Goal: Task Accomplishment & Management: Complete application form

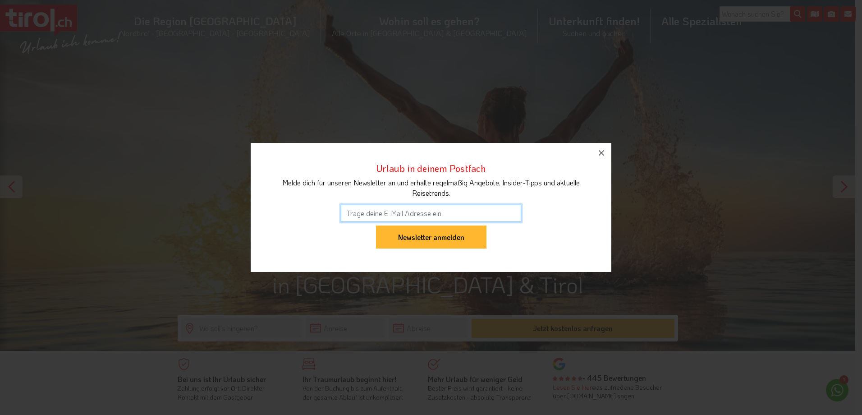
click at [336, 326] on div "Urlaub in deinem Postfach Melde dich für unseren Newsletter an und erhalte rege…" at bounding box center [431, 207] width 862 height 415
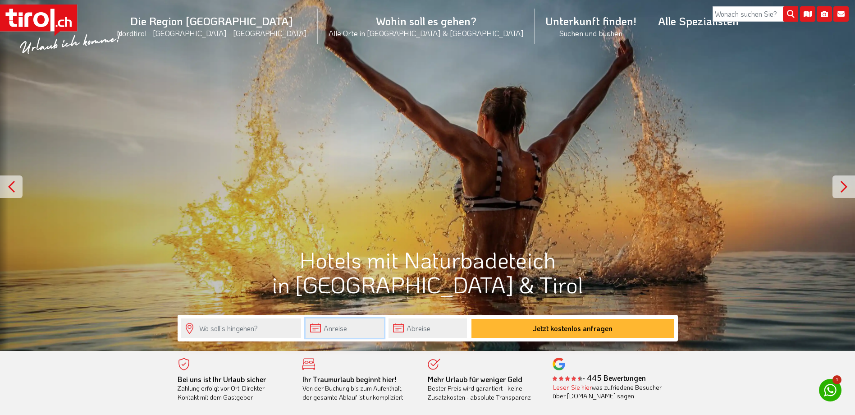
click at [348, 326] on input "text" at bounding box center [345, 327] width 78 height 19
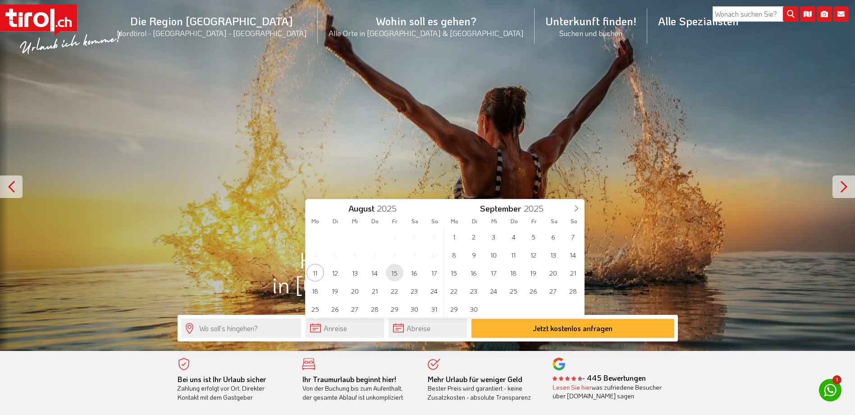
click at [395, 271] on span "15" at bounding box center [395, 273] width 18 height 18
click at [431, 275] on span "17" at bounding box center [435, 273] width 18 height 18
type input "[DATE]"
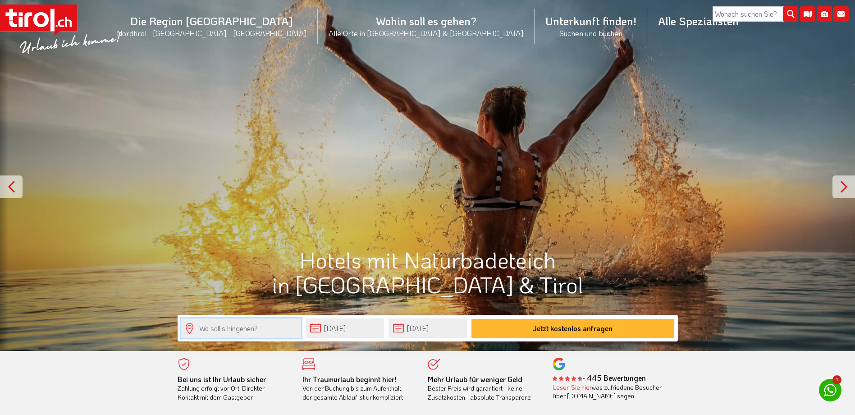
click at [258, 331] on input "text" at bounding box center [241, 327] width 120 height 19
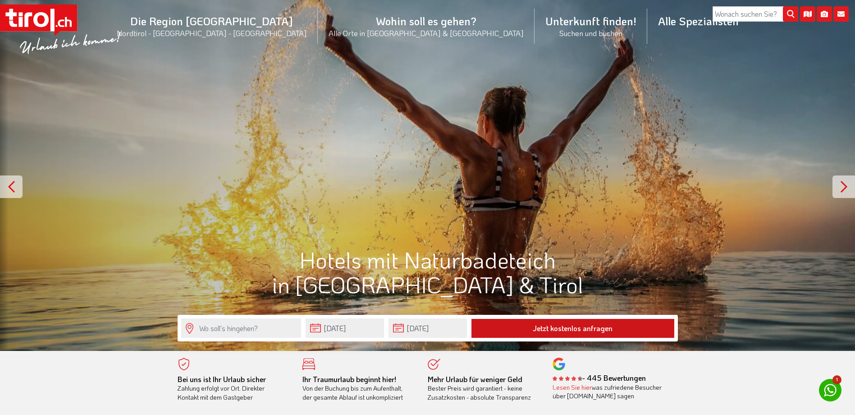
click at [503, 327] on button "Jetzt kostenlos anfragen" at bounding box center [572, 328] width 203 height 19
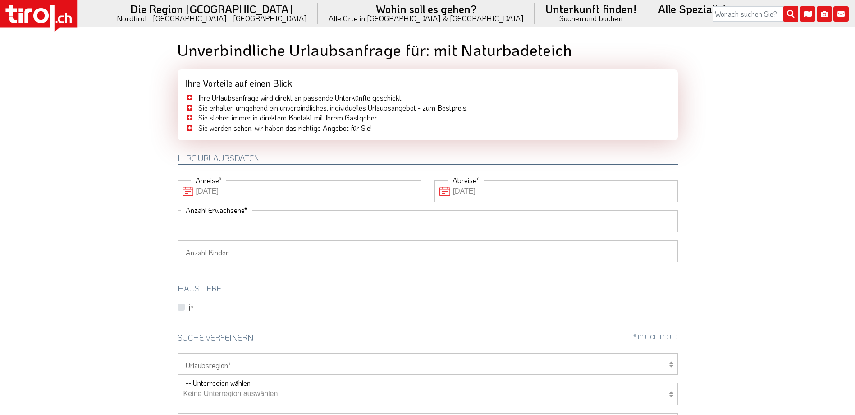
click at [268, 220] on input "Anzahl Erwachsene" at bounding box center [428, 221] width 500 height 22
type input "2"
click at [427, 366] on select "Tirol/Nordtirol Osttirol Südtirol Tirols Nachbarn" at bounding box center [428, 364] width 500 height 22
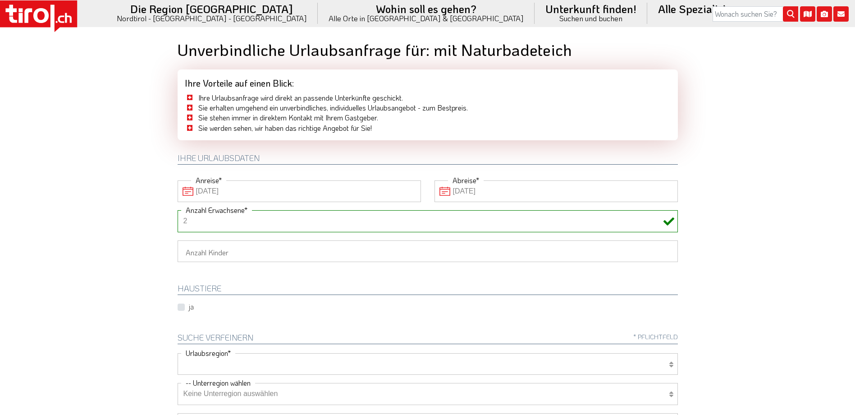
select select "7094"
click at [178, 353] on select "Tirol/Nordtirol Osttirol Südtirol Tirols Nachbarn" at bounding box center [428, 364] width 500 height 22
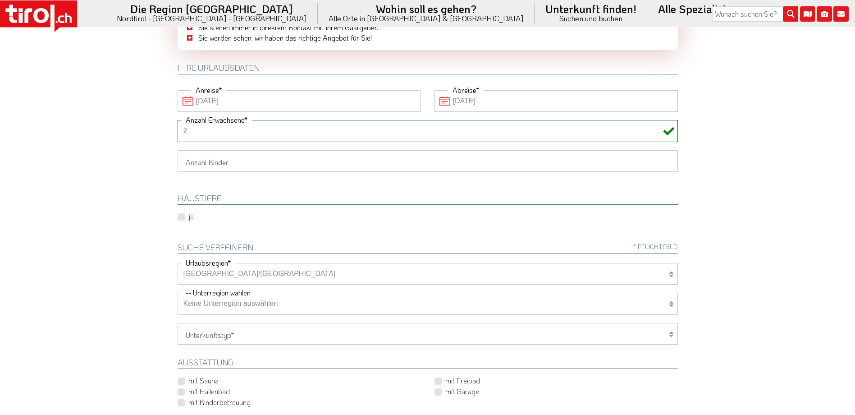
click at [234, 304] on select "Keine Unterregion auswählen Achensee Alpbachtal & Tiroler Seenland Arlberg Feri…" at bounding box center [428, 304] width 500 height 22
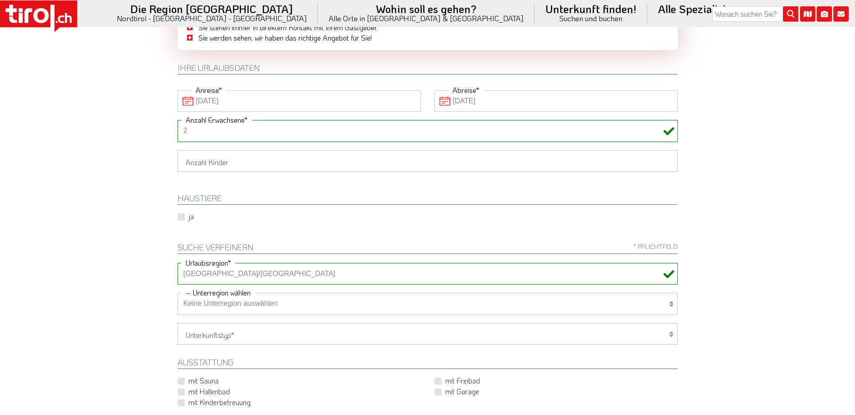
click at [234, 304] on select "Keine Unterregion auswählen Achensee Alpbachtal & Tiroler Seenland Arlberg Feri…" at bounding box center [428, 304] width 500 height 22
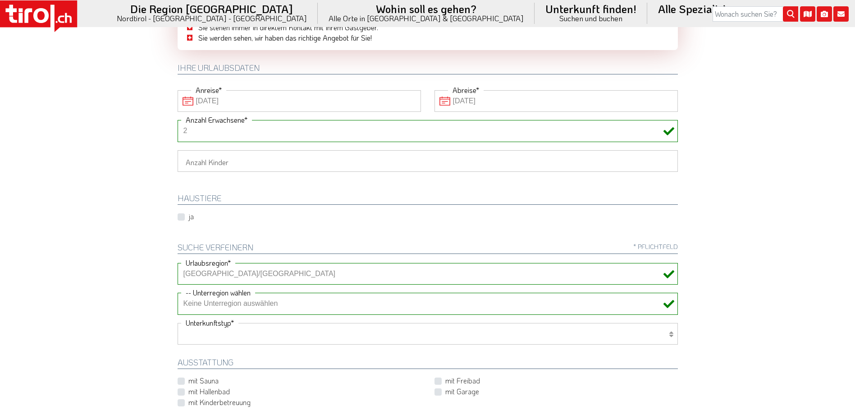
click at [221, 336] on select "Hotel 1-3 Sterne Hotel 4-5 Sterne Ferienwohnung Chalet/Ferienhaus Bauernhöfe" at bounding box center [428, 334] width 500 height 22
select select "1_1-3"
click at [178, 323] on select "Hotel 1-3 Sterne Hotel 4-5 Sterne Ferienwohnung Chalet/Ferienhaus Bauernhöfe" at bounding box center [428, 334] width 500 height 22
click at [211, 380] on label "mit Sauna" at bounding box center [203, 380] width 30 height 10
click at [211, 380] on input "mit Sauna" at bounding box center [300, 380] width 243 height 6
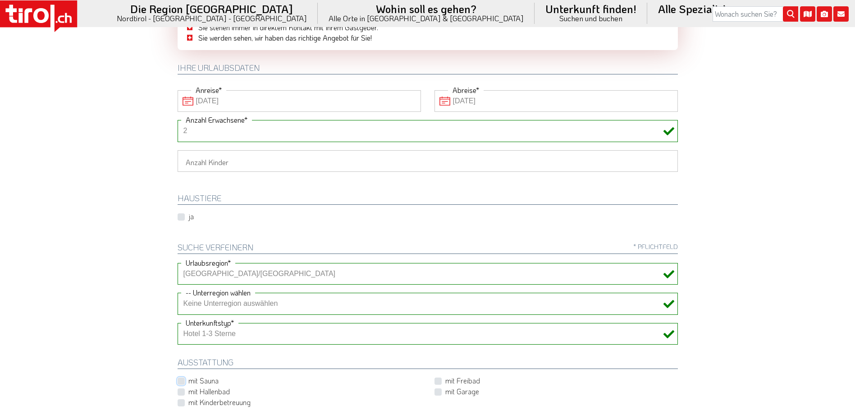
checkbox input "true"
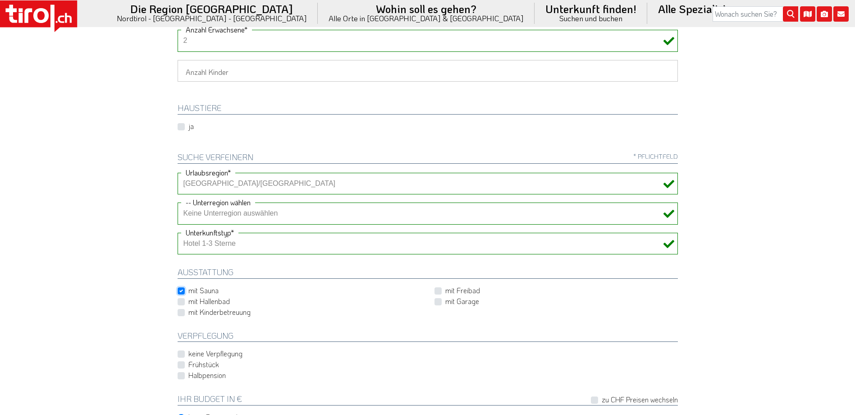
scroll to position [225, 0]
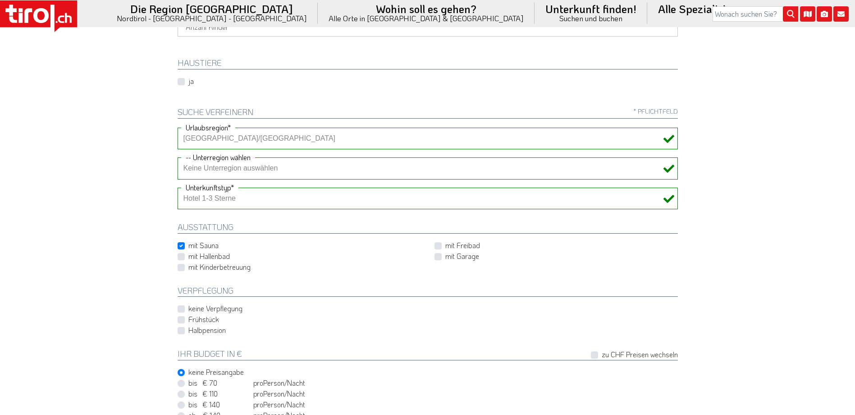
click at [445, 245] on label "mit Freibad" at bounding box center [462, 245] width 35 height 10
click at [441, 245] on input "mit Freibad" at bounding box center [557, 245] width 243 height 6
checkbox input "true"
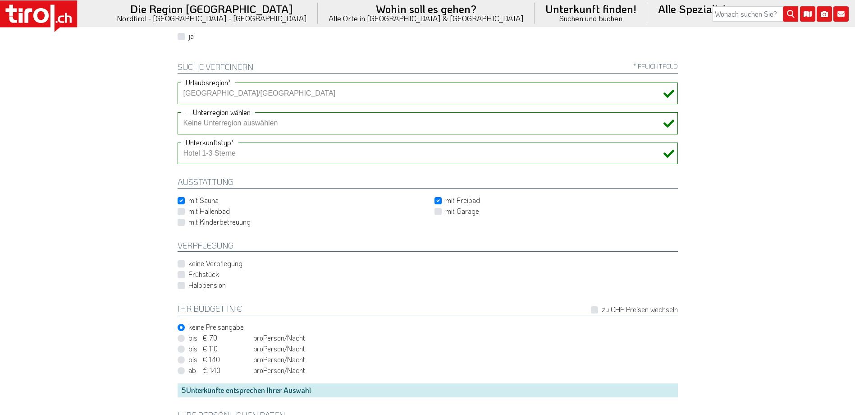
click at [188, 285] on label "Halbpension" at bounding box center [206, 285] width 37 height 10
click at [179, 285] on input "Halbpension" at bounding box center [429, 285] width 500 height 6
checkbox input "true"
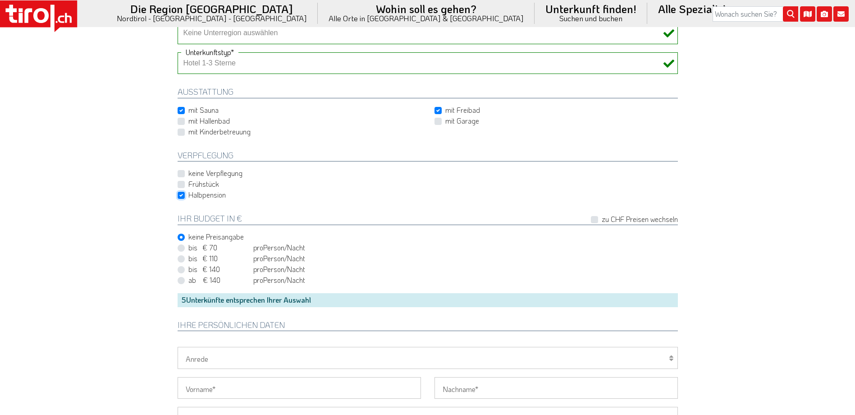
scroll to position [451, 0]
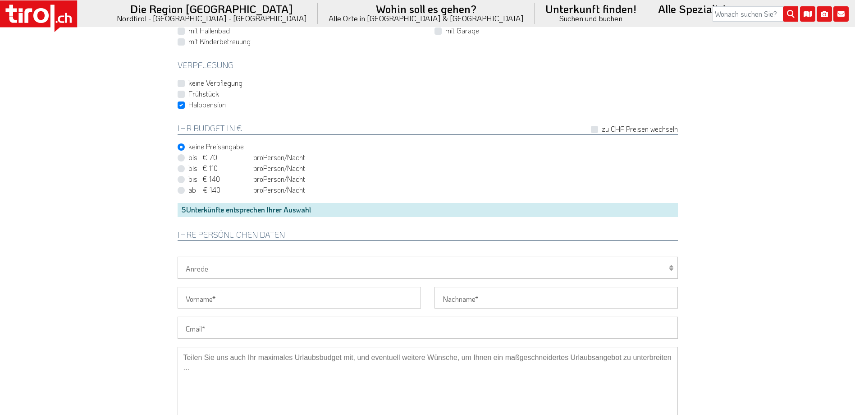
click at [308, 275] on select "Herr Frau Familie" at bounding box center [428, 267] width 500 height 22
select select "Herr"
click at [178, 256] on select "Herr Frau Familie" at bounding box center [428, 267] width 500 height 22
click at [251, 298] on input "Vorname" at bounding box center [299, 298] width 243 height 22
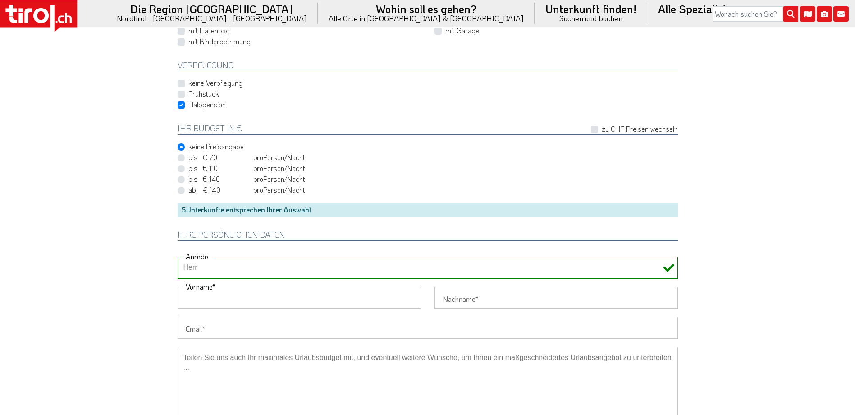
type input "Michael"
type input "Gehrig"
type input "michael.gehrig@cham.ch"
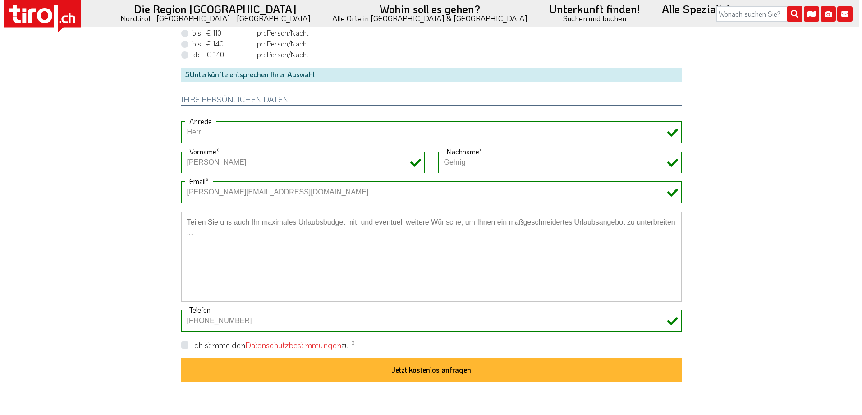
scroll to position [631, 0]
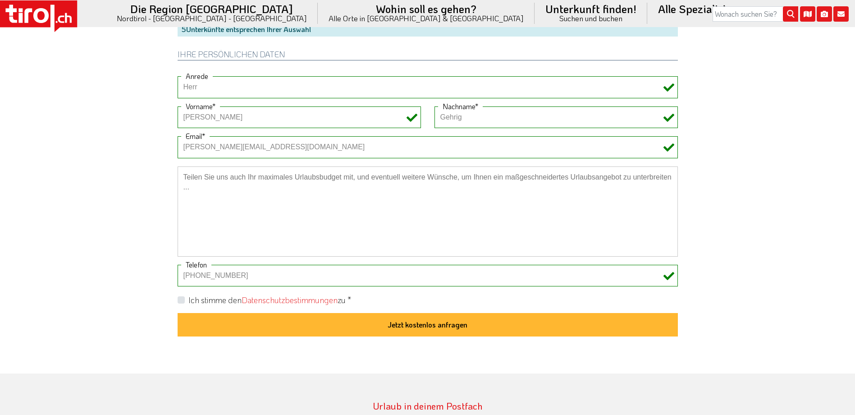
click at [242, 281] on input "+49791518908" at bounding box center [428, 276] width 500 height 22
type input "+49799653926"
click at [406, 299] on div "Ich stimme den Datenschutzbestimmungen zu *" at bounding box center [428, 299] width 500 height 11
click at [188, 300] on label "Ich stimme den Datenschutzbestimmungen zu *" at bounding box center [269, 299] width 163 height 11
click at [180, 300] on input "Ich stimme den Datenschutzbestimmungen zu *" at bounding box center [429, 300] width 500 height 6
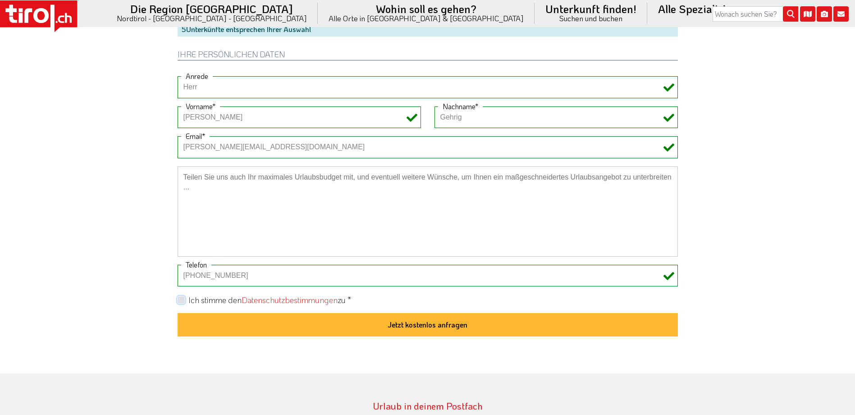
checkbox input "true"
click at [244, 325] on button "Jetzt kostenlos anfragen" at bounding box center [428, 324] width 500 height 23
